Goal: Communication & Community: Answer question/provide support

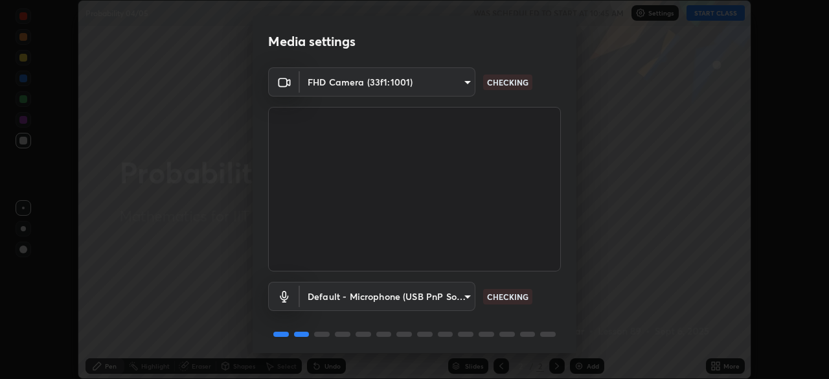
scroll to position [46, 0]
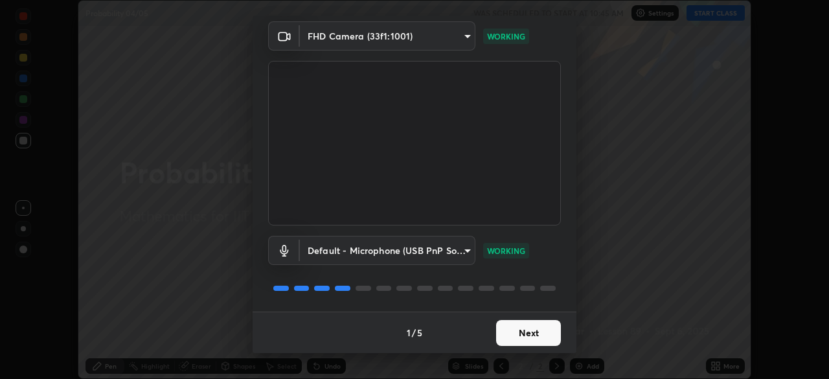
click at [521, 330] on button "Next" at bounding box center [528, 333] width 65 height 26
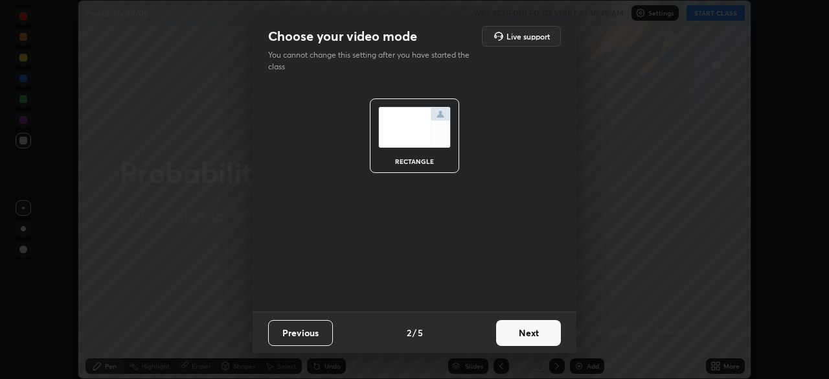
click at [520, 330] on button "Next" at bounding box center [528, 333] width 65 height 26
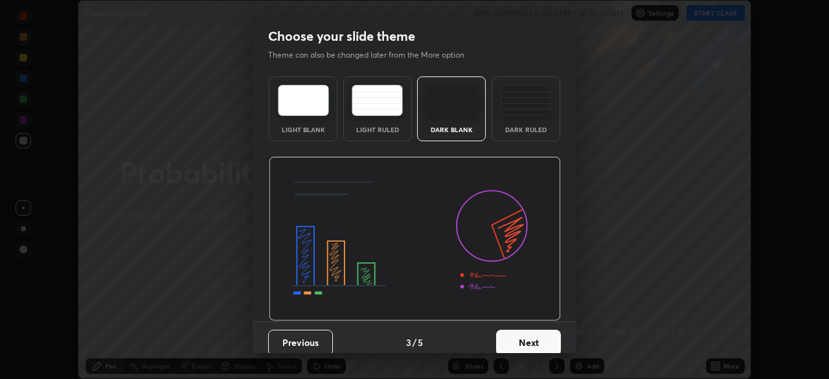
click at [523, 341] on button "Next" at bounding box center [528, 343] width 65 height 26
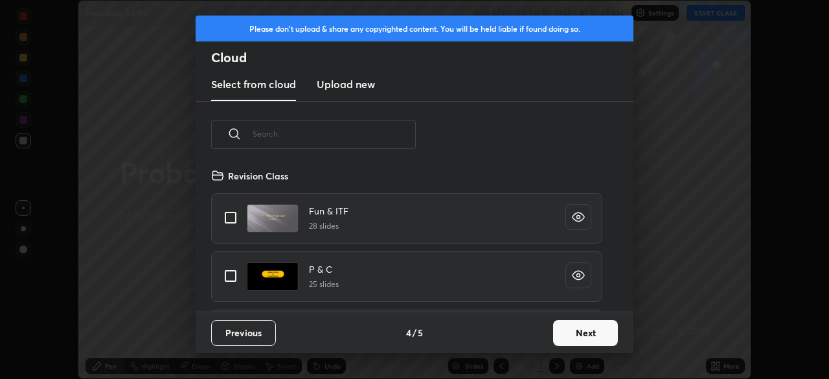
scroll to position [144, 416]
click at [567, 325] on button "Next" at bounding box center [585, 333] width 65 height 26
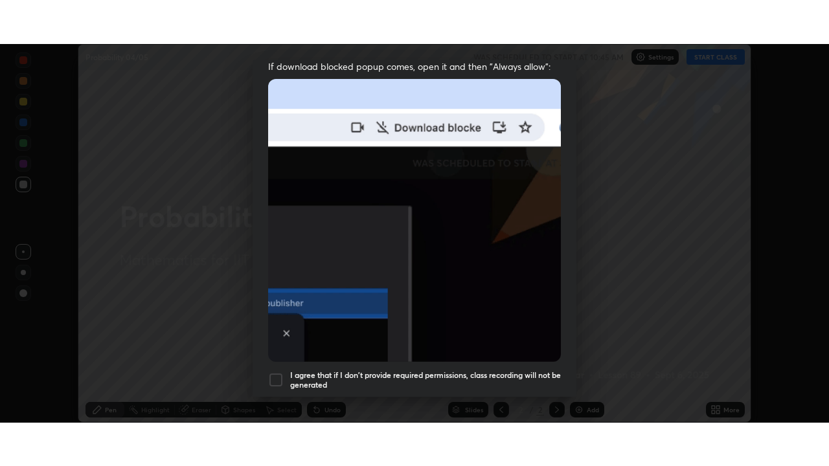
scroll to position [284, 0]
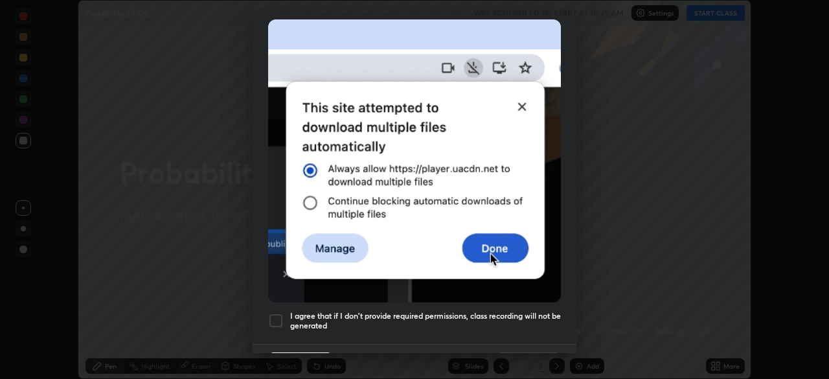
click at [502, 311] on h5 "I agree that if I don't provide required permissions, class recording will not …" at bounding box center [425, 321] width 271 height 20
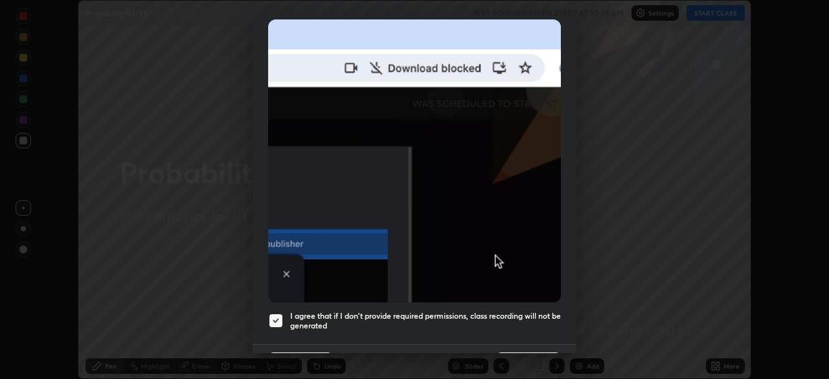
click at [510, 352] on button "Done" at bounding box center [528, 365] width 65 height 26
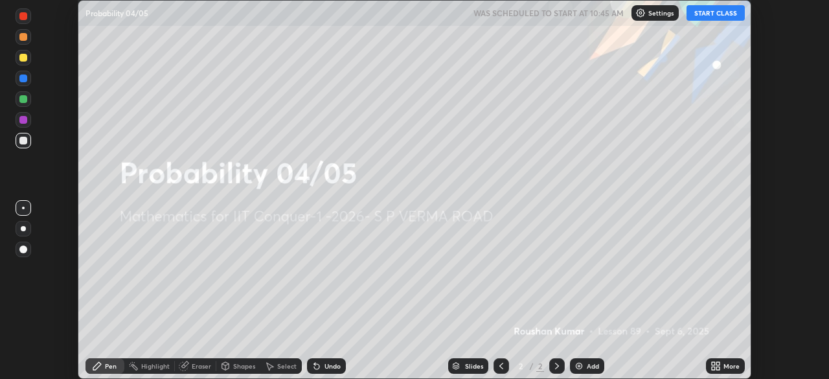
click at [705, 16] on button "START CLASS" at bounding box center [715, 13] width 58 height 16
click at [585, 363] on div "Add" at bounding box center [587, 366] width 34 height 16
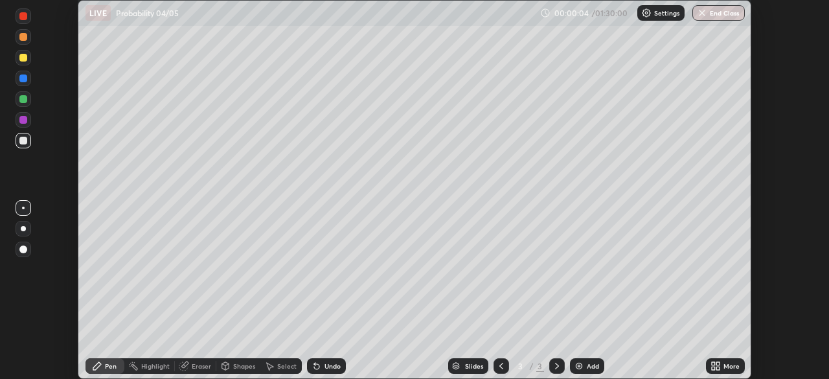
click at [713, 363] on icon at bounding box center [713, 363] width 3 height 3
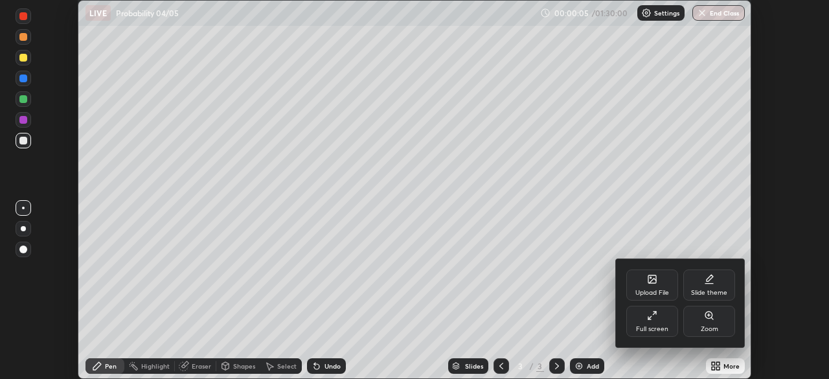
click at [653, 315] on icon at bounding box center [654, 312] width 3 height 3
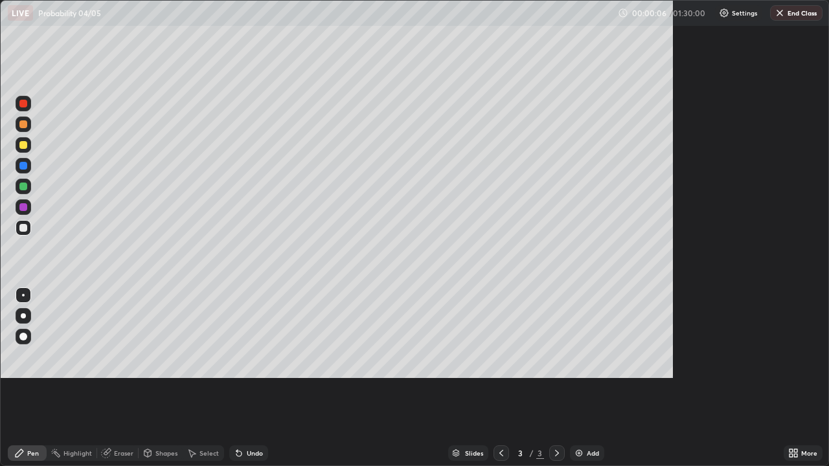
scroll to position [466, 829]
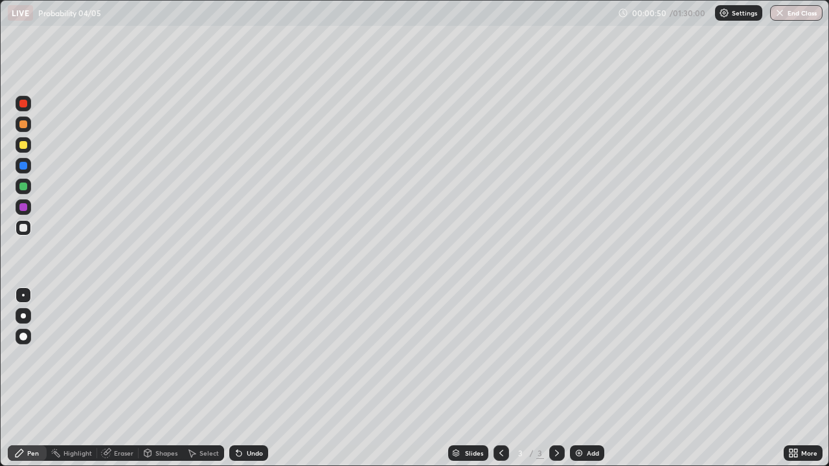
click at [24, 145] on div at bounding box center [23, 145] width 8 height 8
click at [23, 187] on div at bounding box center [23, 187] width 8 height 8
click at [257, 378] on div "Undo" at bounding box center [255, 453] width 16 height 6
click at [254, 378] on div "Undo" at bounding box center [255, 453] width 16 height 6
click at [252, 378] on div "Undo" at bounding box center [255, 453] width 16 height 6
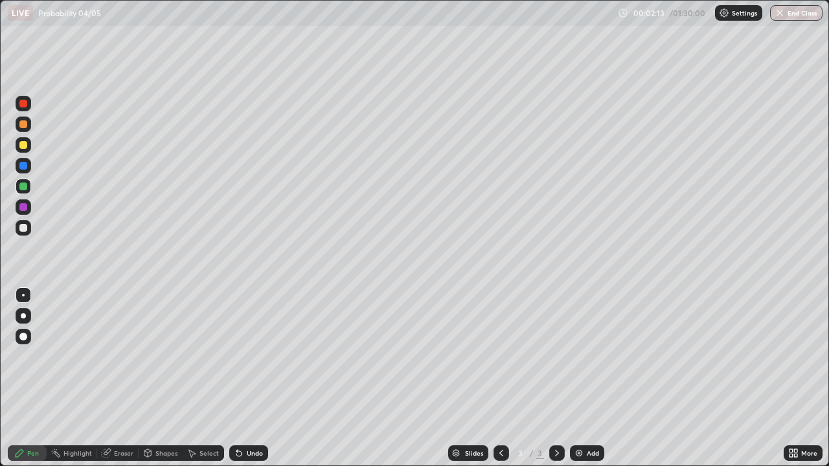
click at [253, 378] on div "Undo" at bounding box center [255, 453] width 16 height 6
click at [588, 378] on div "Add" at bounding box center [593, 453] width 12 height 6
click at [24, 229] on div at bounding box center [23, 228] width 8 height 8
click at [256, 378] on div "Undo" at bounding box center [255, 453] width 16 height 6
click at [252, 378] on div "Undo" at bounding box center [255, 453] width 16 height 6
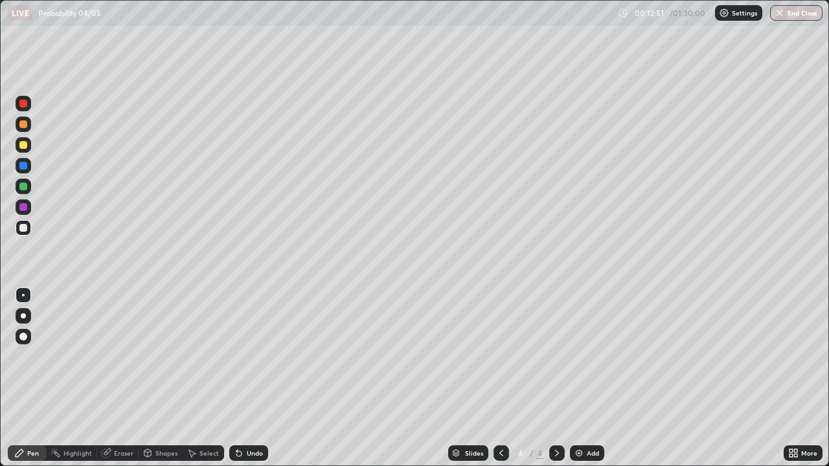
click at [260, 378] on div "Undo" at bounding box center [255, 453] width 16 height 6
click at [251, 378] on div "Undo" at bounding box center [255, 453] width 16 height 6
click at [25, 146] on div at bounding box center [23, 145] width 8 height 8
click at [587, 378] on div "Add" at bounding box center [593, 453] width 12 height 6
click at [258, 378] on div "Undo" at bounding box center [255, 453] width 16 height 6
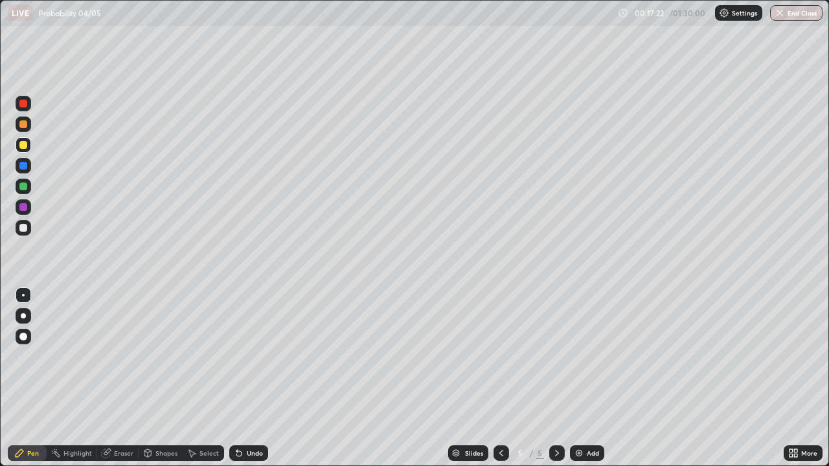
click at [256, 378] on div "Undo" at bounding box center [255, 453] width 16 height 6
click at [254, 378] on div "Undo" at bounding box center [255, 453] width 16 height 6
click at [23, 187] on div at bounding box center [23, 187] width 8 height 8
click at [258, 378] on div "Undo" at bounding box center [255, 453] width 16 height 6
click at [24, 208] on div at bounding box center [23, 207] width 8 height 8
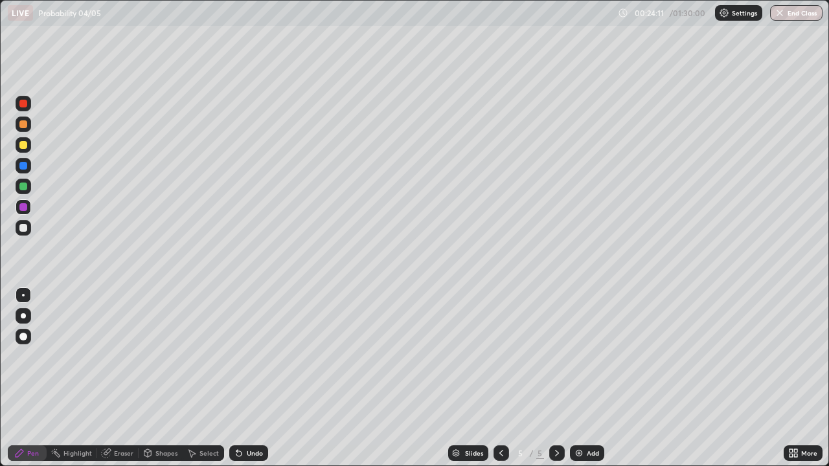
click at [251, 378] on div "Undo" at bounding box center [255, 453] width 16 height 6
click at [253, 378] on div "Undo" at bounding box center [255, 453] width 16 height 6
click at [254, 378] on div "Undo" at bounding box center [255, 453] width 16 height 6
click at [251, 378] on div "Undo" at bounding box center [255, 453] width 16 height 6
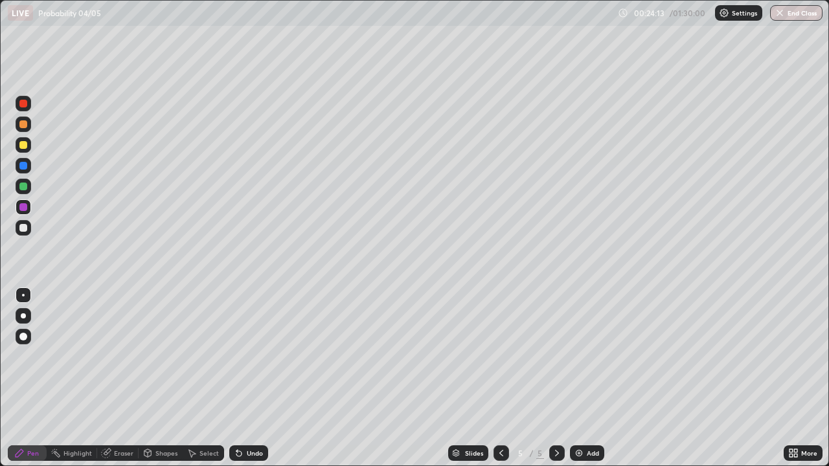
click at [252, 378] on div "Undo" at bounding box center [255, 453] width 16 height 6
click at [250, 378] on div "Undo" at bounding box center [255, 453] width 16 height 6
click at [252, 378] on div "Undo" at bounding box center [255, 453] width 16 height 6
click at [120, 378] on div "Eraser" at bounding box center [123, 453] width 19 height 6
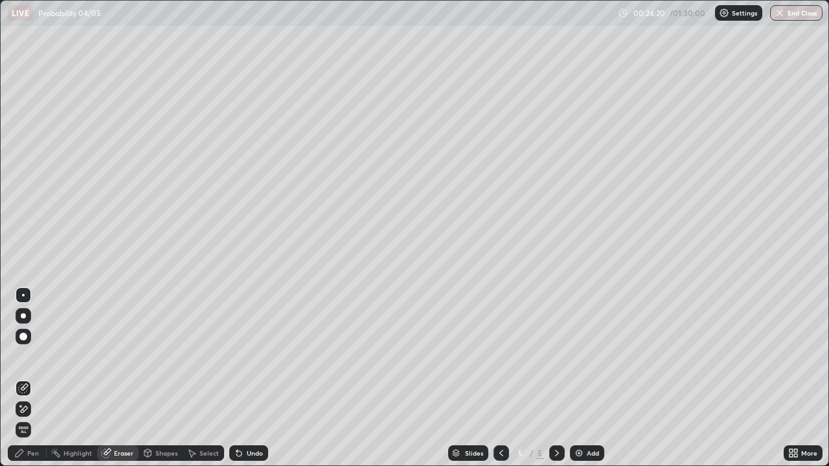
click at [37, 378] on div "Pen" at bounding box center [33, 453] width 12 height 6
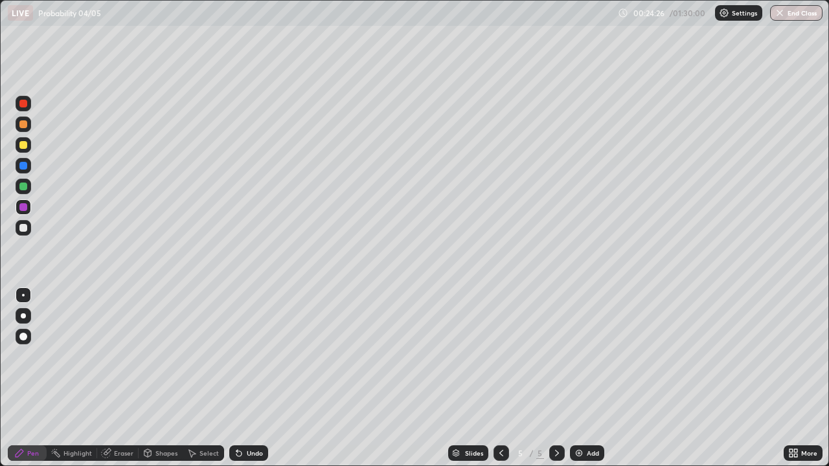
click at [24, 229] on div at bounding box center [23, 228] width 8 height 8
click at [589, 378] on div "Add" at bounding box center [593, 453] width 12 height 6
click at [28, 166] on div at bounding box center [24, 166] width 16 height 16
click at [500, 378] on icon at bounding box center [501, 453] width 10 height 10
click at [25, 227] on div at bounding box center [23, 228] width 8 height 8
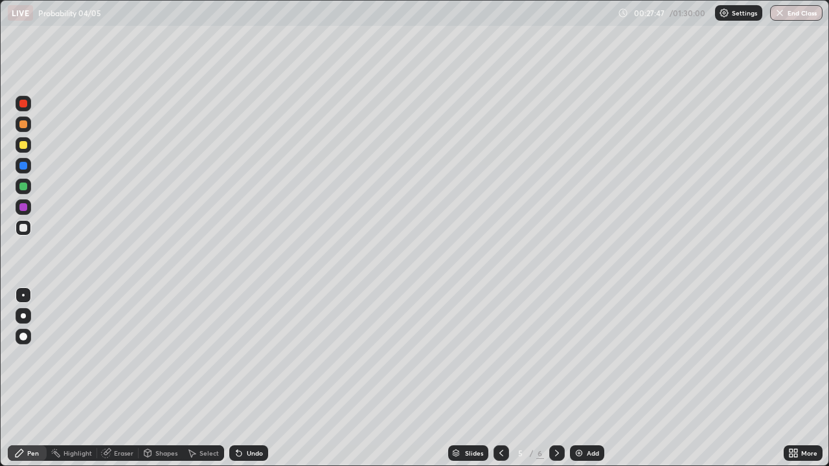
click at [27, 168] on div at bounding box center [24, 166] width 16 height 16
click at [556, 378] on icon at bounding box center [557, 453] width 10 height 10
click at [25, 207] on div at bounding box center [23, 207] width 8 height 8
click at [500, 378] on icon at bounding box center [501, 453] width 10 height 10
click at [555, 378] on icon at bounding box center [557, 453] width 10 height 10
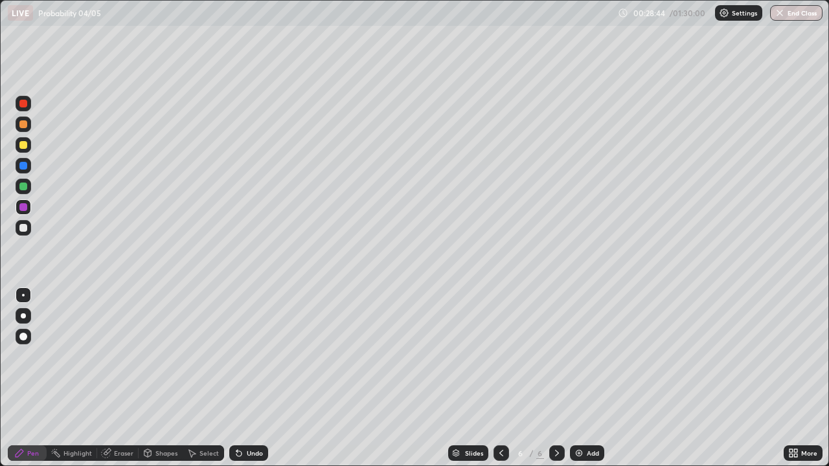
click at [25, 228] on div at bounding box center [23, 228] width 8 height 8
click at [594, 378] on div "Add" at bounding box center [593, 453] width 12 height 6
click at [25, 146] on div at bounding box center [23, 145] width 8 height 8
click at [24, 186] on div at bounding box center [23, 187] width 8 height 8
click at [260, 378] on div "Undo" at bounding box center [255, 453] width 16 height 6
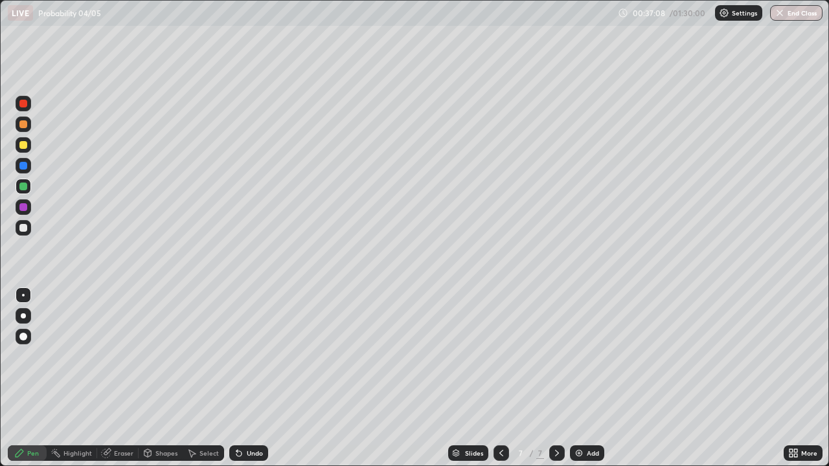
click at [258, 378] on div "Undo" at bounding box center [255, 453] width 16 height 6
click at [21, 148] on div at bounding box center [23, 145] width 8 height 8
click at [592, 378] on div "Add" at bounding box center [593, 453] width 12 height 6
click at [25, 187] on div at bounding box center [23, 187] width 8 height 8
click at [590, 378] on div "Add" at bounding box center [593, 453] width 12 height 6
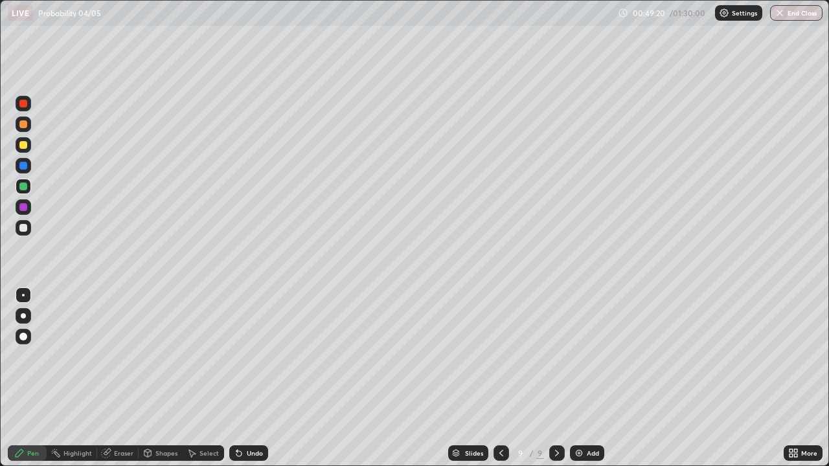
click at [128, 378] on div "Eraser" at bounding box center [123, 453] width 19 height 6
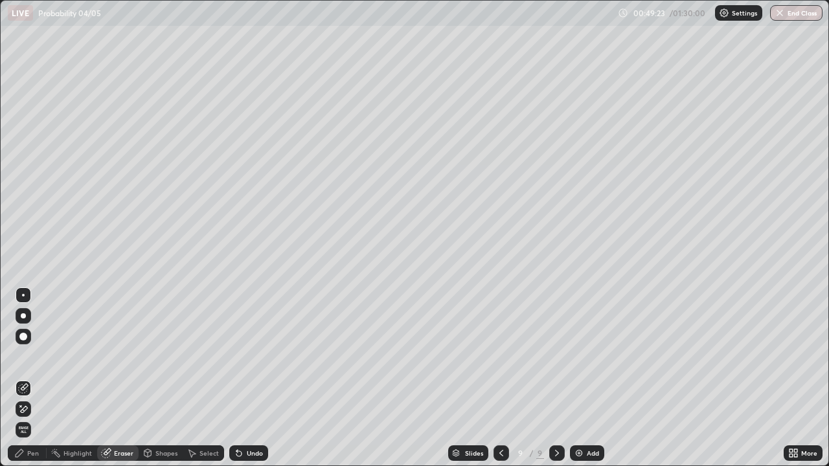
click at [33, 378] on div "Pen" at bounding box center [33, 453] width 12 height 6
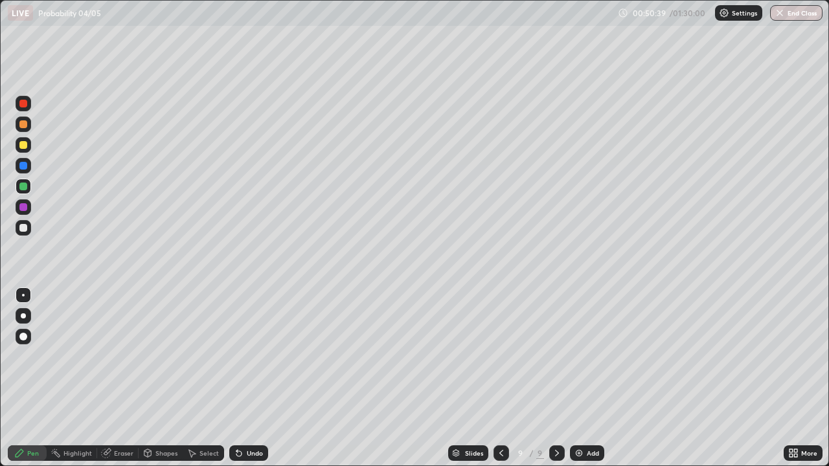
click at [26, 145] on div at bounding box center [23, 145] width 8 height 8
click at [23, 230] on div at bounding box center [23, 228] width 8 height 8
click at [700, 378] on div "Slides 9 / 9 Add" at bounding box center [525, 453] width 515 height 26
click at [672, 378] on div "Slides 9 / 9 Add" at bounding box center [525, 453] width 515 height 26
click at [591, 378] on div "Add" at bounding box center [593, 453] width 12 height 6
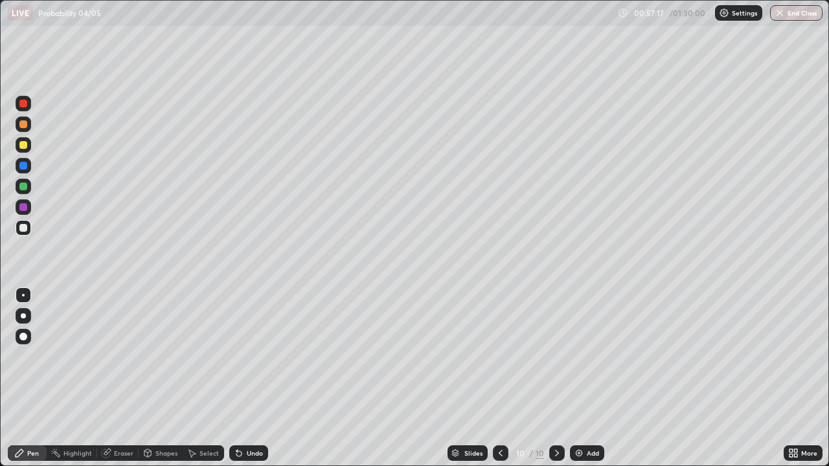
click at [26, 147] on div at bounding box center [23, 145] width 8 height 8
click at [26, 185] on div at bounding box center [23, 187] width 8 height 8
click at [258, 378] on div "Undo" at bounding box center [255, 453] width 16 height 6
click at [257, 378] on div "Undo" at bounding box center [255, 453] width 16 height 6
click at [590, 378] on div "Add" at bounding box center [593, 453] width 12 height 6
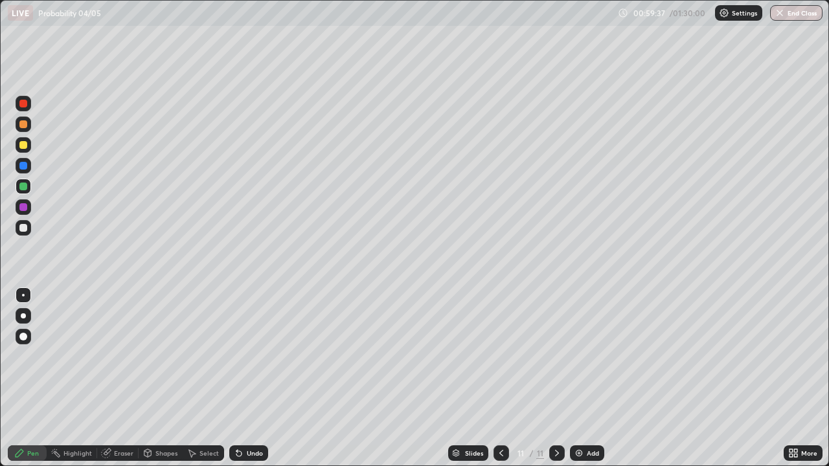
click at [25, 145] on div at bounding box center [23, 145] width 8 height 8
click at [25, 189] on div at bounding box center [23, 187] width 8 height 8
click at [255, 378] on div "Undo" at bounding box center [255, 453] width 16 height 6
click at [257, 378] on div "Undo" at bounding box center [255, 453] width 16 height 6
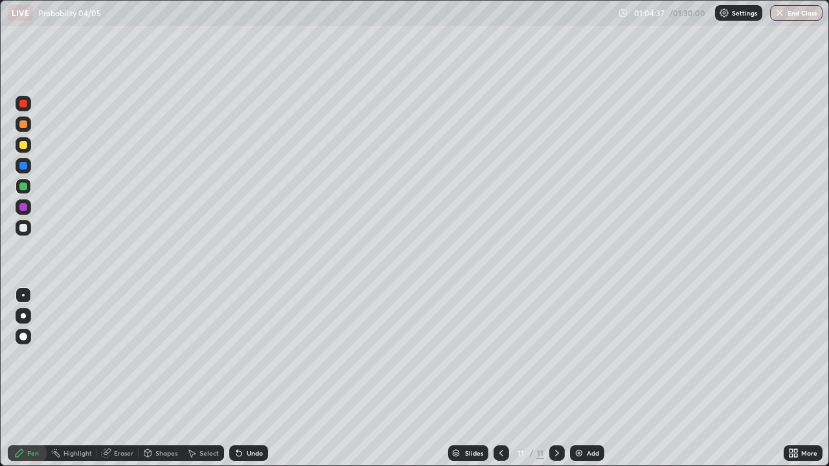
click at [257, 378] on div "Undo" at bounding box center [255, 453] width 16 height 6
click at [24, 231] on div at bounding box center [23, 228] width 8 height 8
click at [24, 104] on div at bounding box center [23, 104] width 8 height 8
click at [595, 378] on div "Add" at bounding box center [593, 453] width 12 height 6
click at [21, 150] on div at bounding box center [24, 145] width 16 height 16
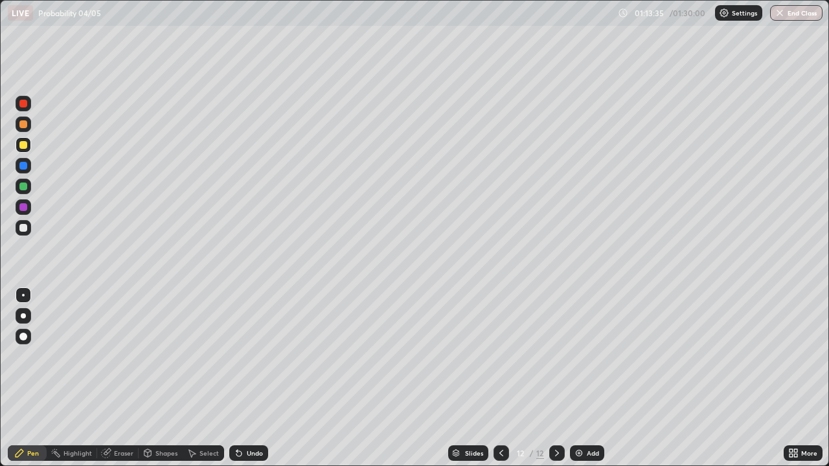
click at [25, 187] on div at bounding box center [23, 187] width 8 height 8
click at [26, 229] on div at bounding box center [23, 228] width 8 height 8
click at [27, 209] on div at bounding box center [23, 207] width 8 height 8
click at [28, 186] on div at bounding box center [24, 187] width 16 height 16
click at [254, 378] on div "Undo" at bounding box center [255, 453] width 16 height 6
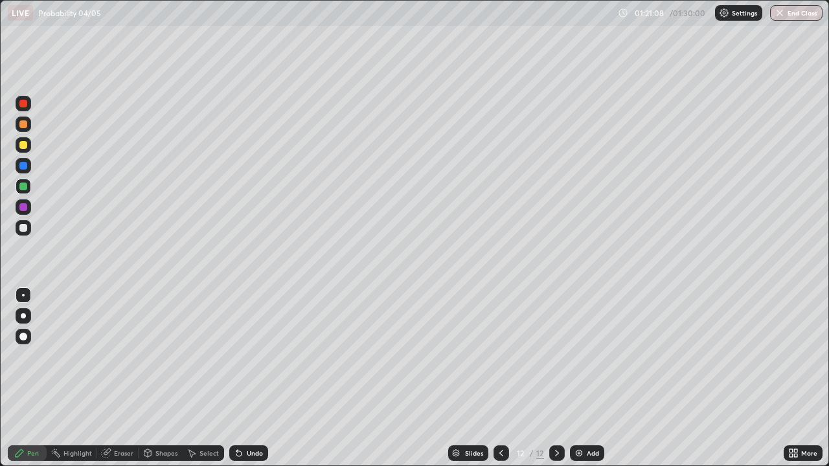
click at [257, 378] on div "Undo" at bounding box center [255, 453] width 16 height 6
click at [258, 378] on div "Undo" at bounding box center [255, 453] width 16 height 6
click at [253, 378] on div "Undo" at bounding box center [255, 453] width 16 height 6
click at [254, 378] on div "Undo" at bounding box center [255, 453] width 16 height 6
click at [808, 14] on button "End Class" at bounding box center [796, 13] width 51 height 16
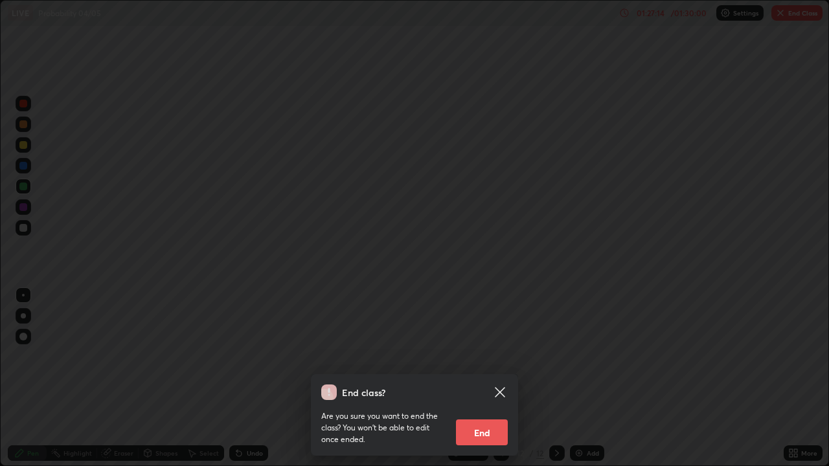
click at [492, 378] on button "End" at bounding box center [482, 433] width 52 height 26
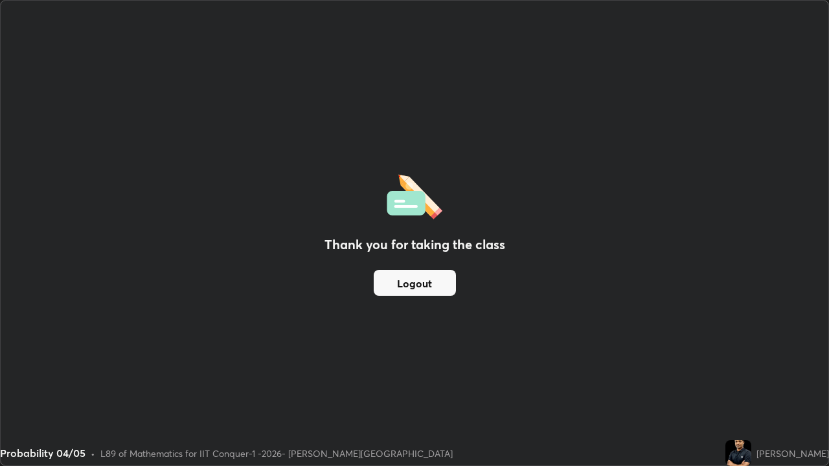
click at [416, 282] on button "Logout" at bounding box center [415, 283] width 82 height 26
